Goal: Task Accomplishment & Management: Manage account settings

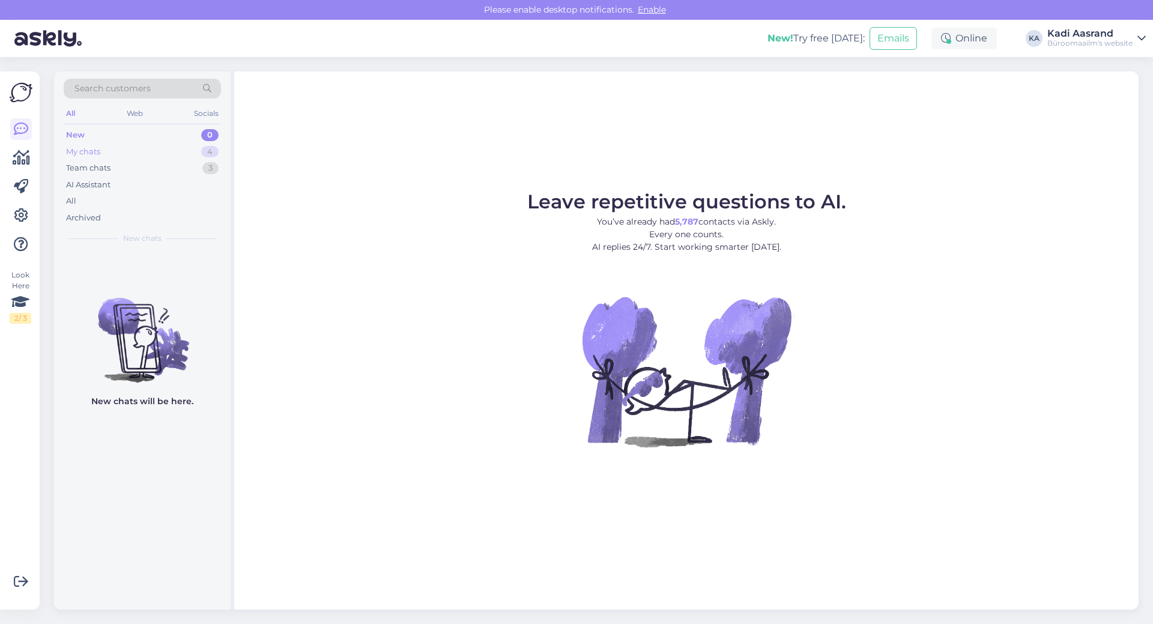
click at [138, 152] on div "My chats 4" at bounding box center [142, 152] width 157 height 17
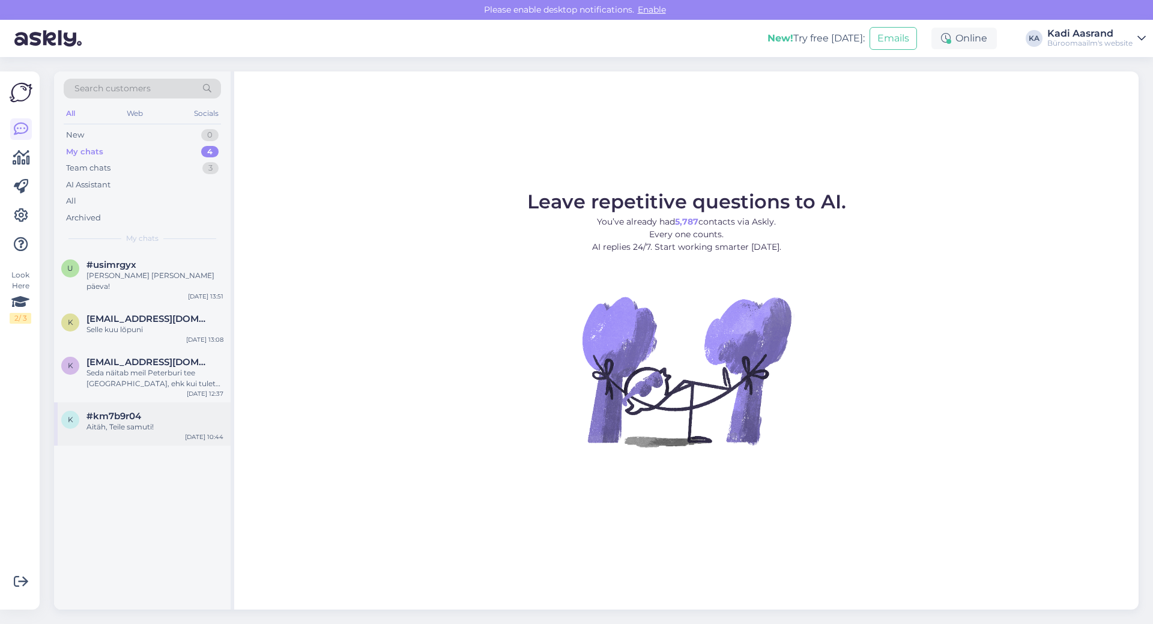
click at [143, 411] on div "#km7b9r04" at bounding box center [154, 416] width 137 height 11
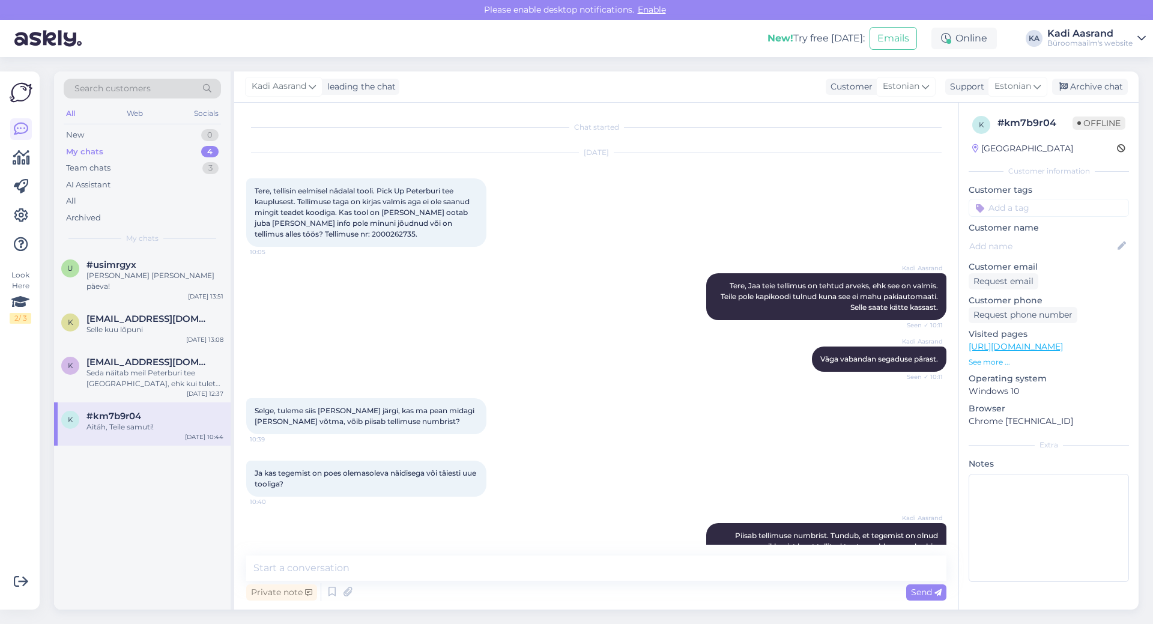
scroll to position [131, 0]
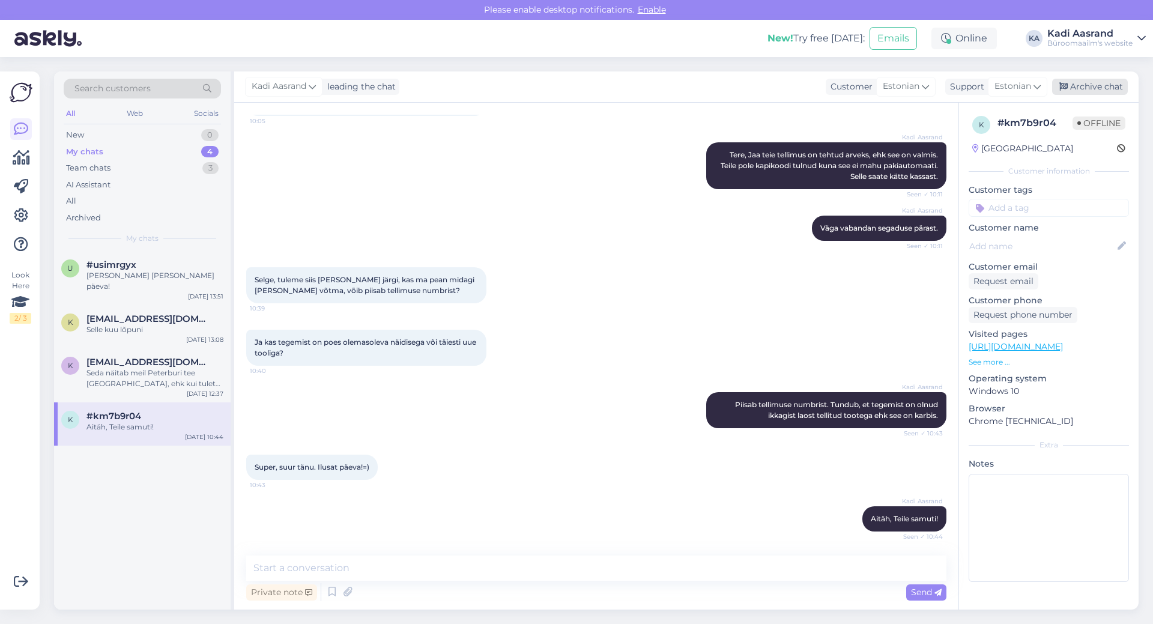
click at [1086, 83] on div "Archive chat" at bounding box center [1090, 87] width 76 height 16
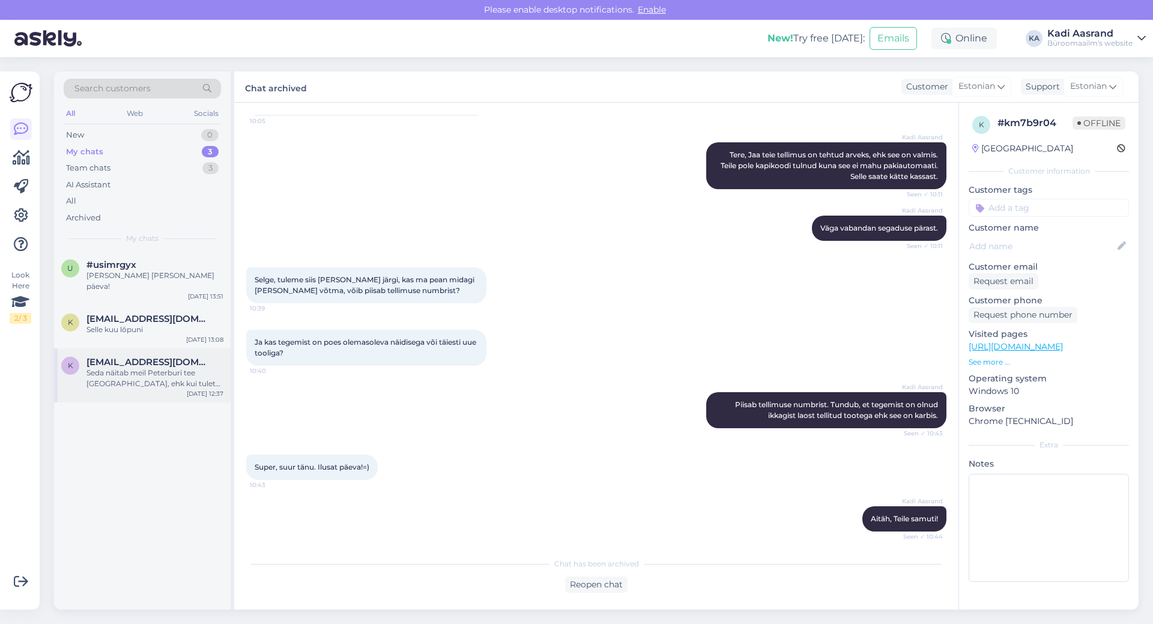
click at [139, 372] on div "Seda näitab meil Peterburi tee [GEOGRAPHIC_DATA], ehk kui tulete kauplusesse ni…" at bounding box center [154, 379] width 137 height 22
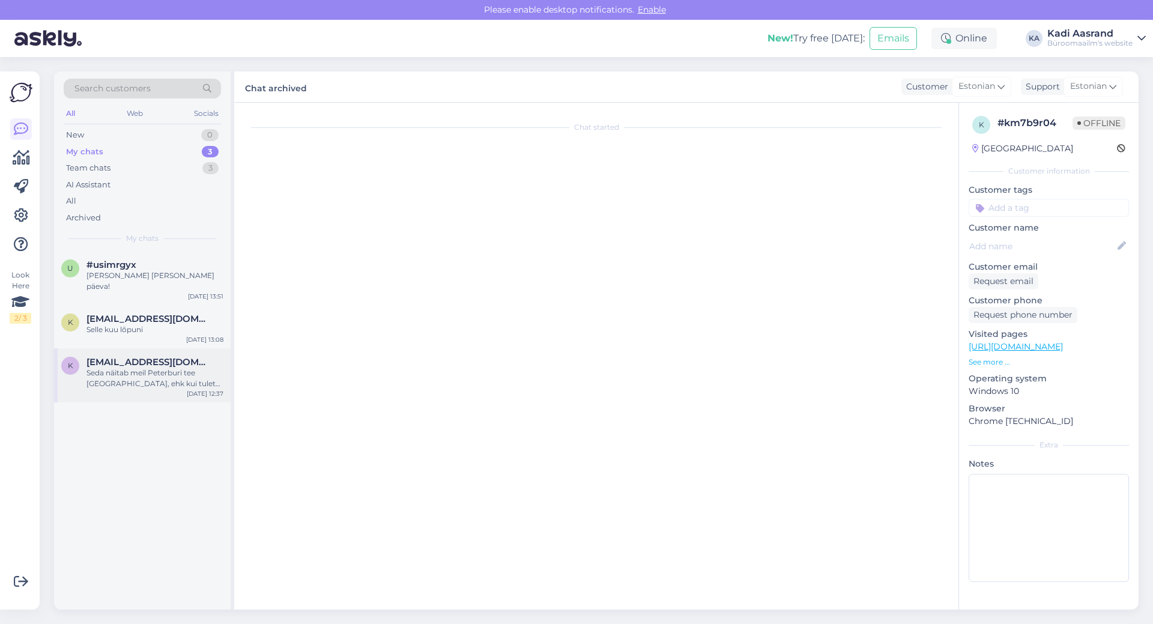
scroll to position [47, 0]
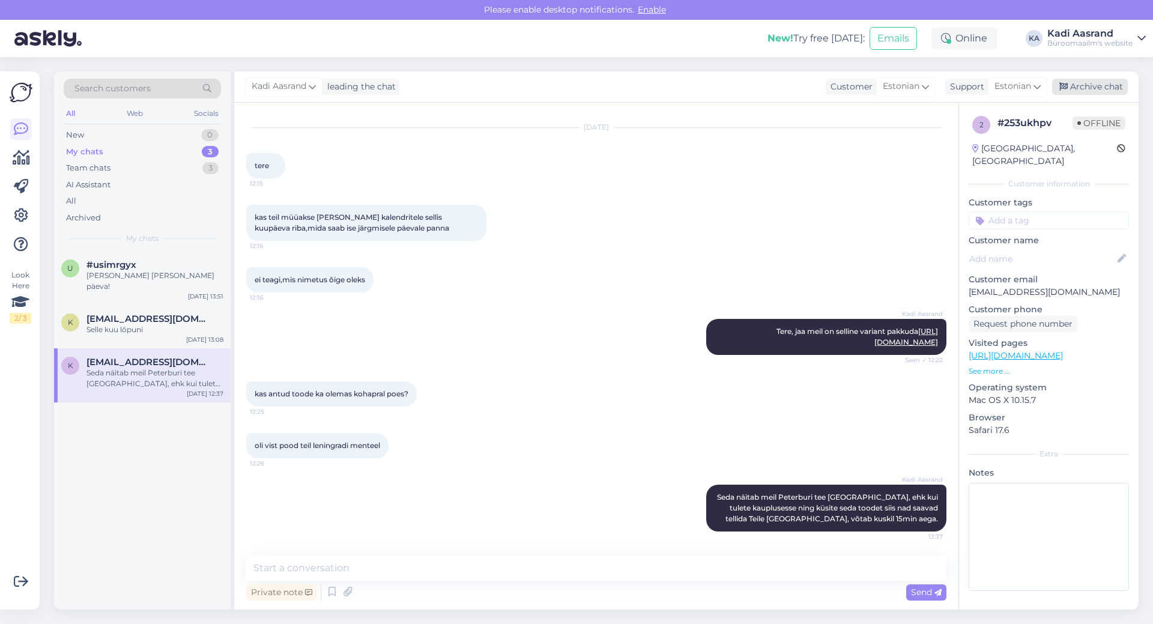
click at [1109, 86] on div "Archive chat" at bounding box center [1090, 87] width 76 height 16
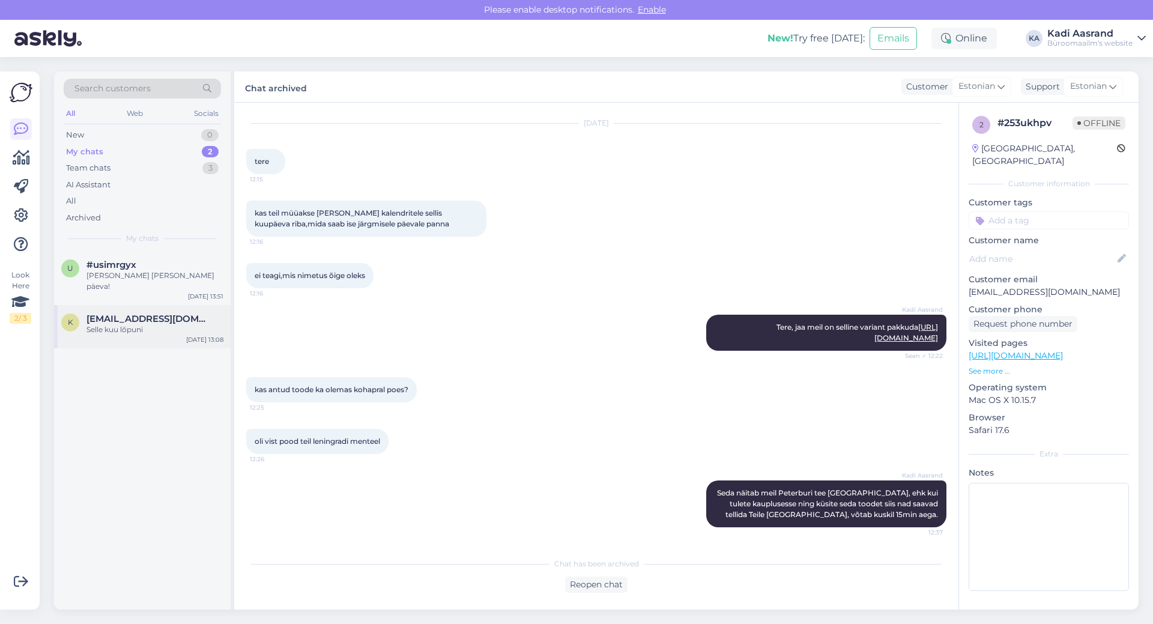
click at [163, 324] on div "Selle kuu lõpuni" at bounding box center [154, 329] width 137 height 11
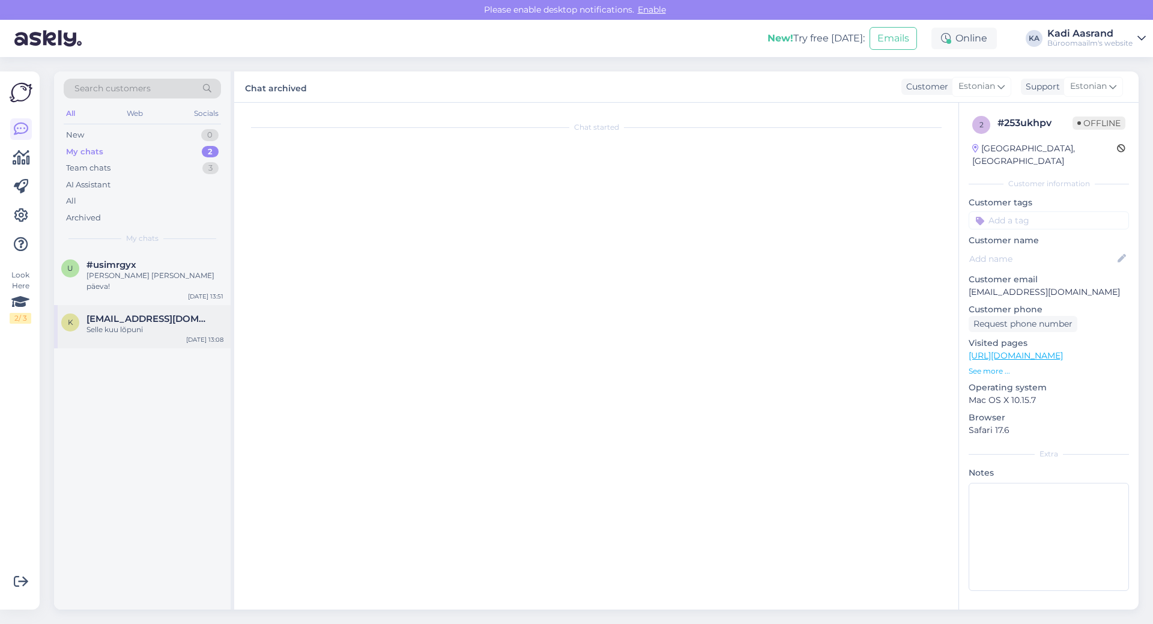
scroll to position [0, 0]
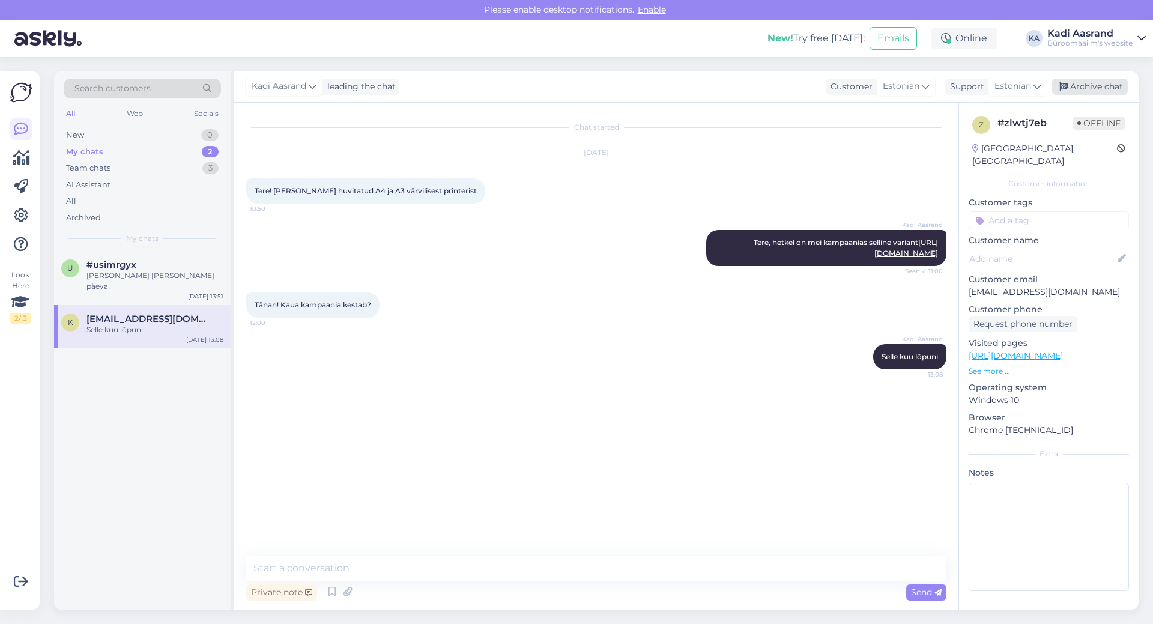
click at [1093, 85] on div "Archive chat" at bounding box center [1090, 87] width 76 height 16
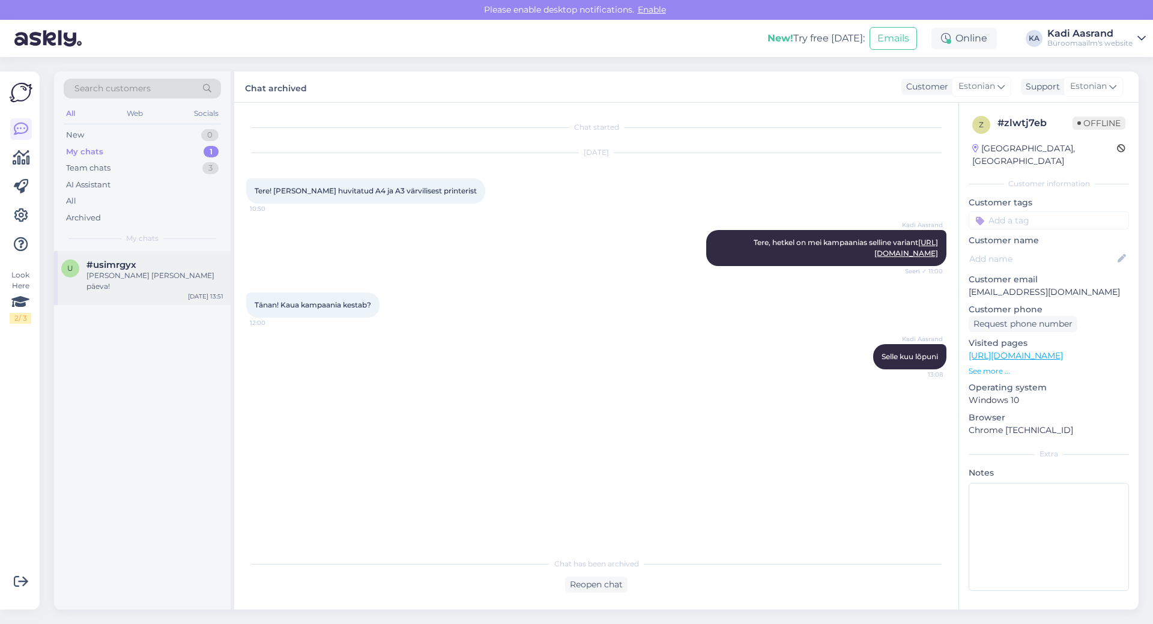
click at [173, 274] on div "[PERSON_NAME] [PERSON_NAME] päeva!" at bounding box center [154, 281] width 137 height 22
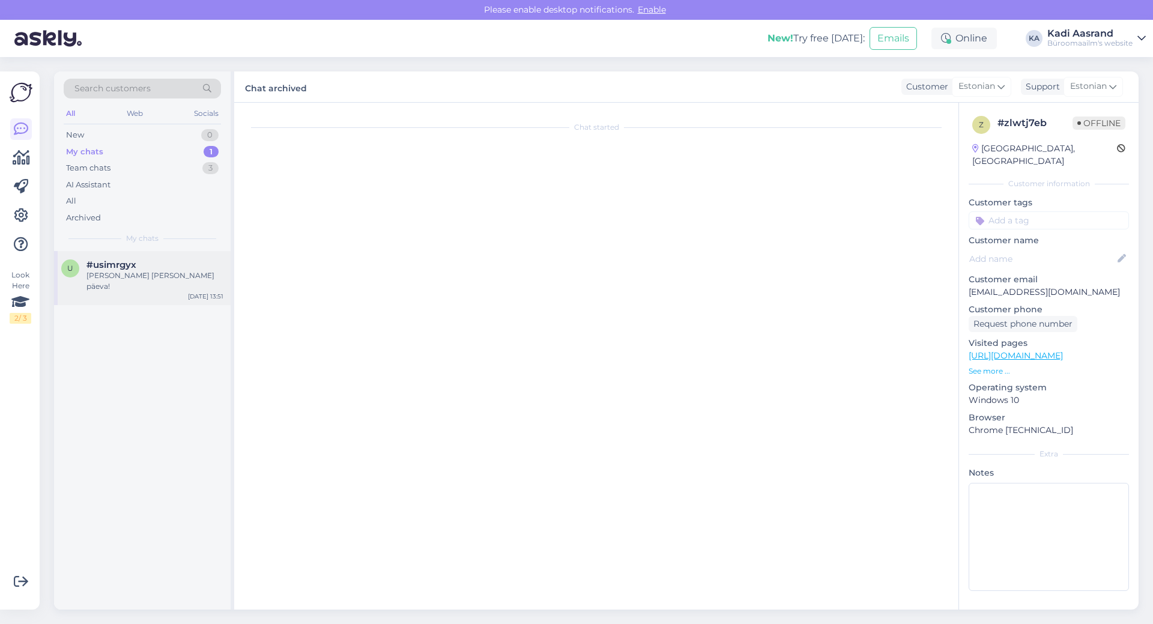
scroll to position [816, 0]
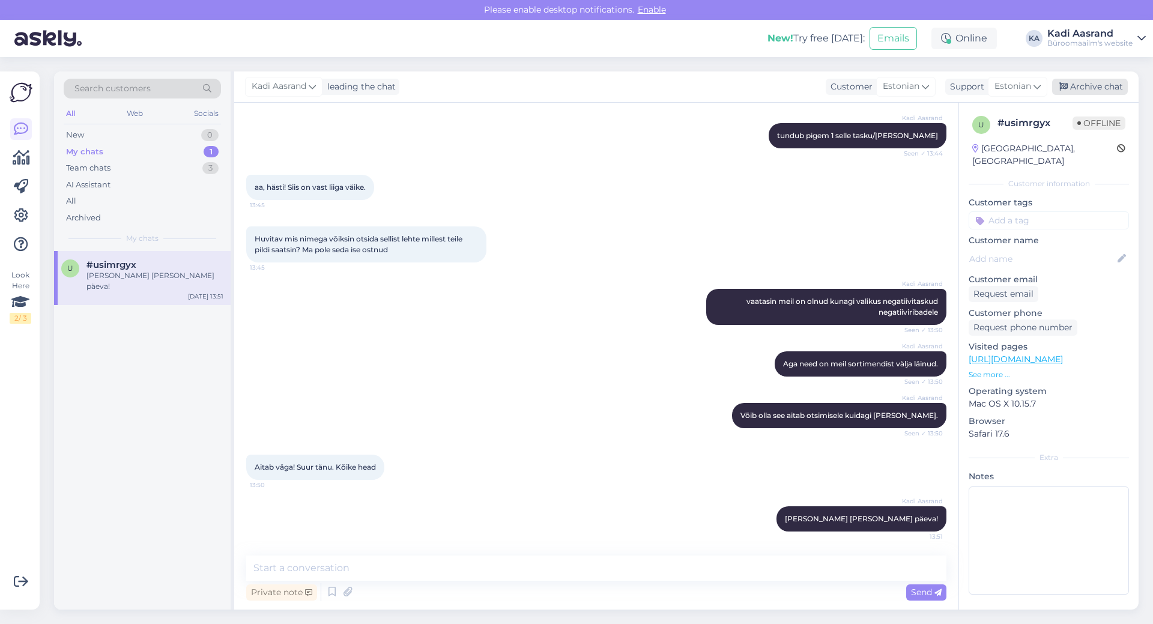
click at [1103, 89] on div "Archive chat" at bounding box center [1090, 87] width 76 height 16
